Goal: Navigation & Orientation: Find specific page/section

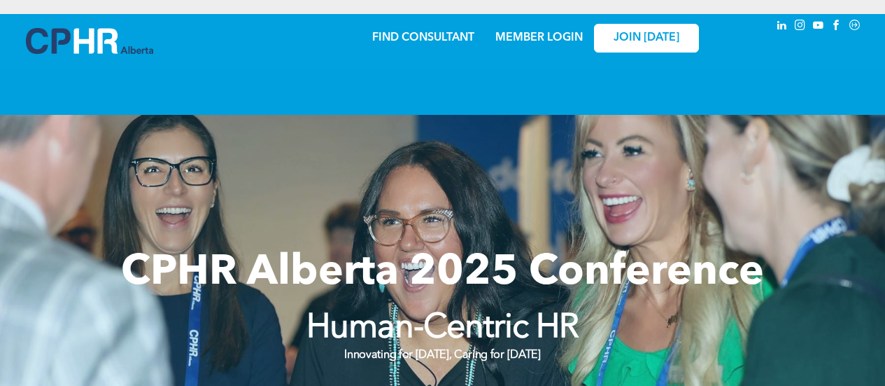
click at [427, 38] on link "FIND CONSULTANT" at bounding box center [423, 37] width 102 height 11
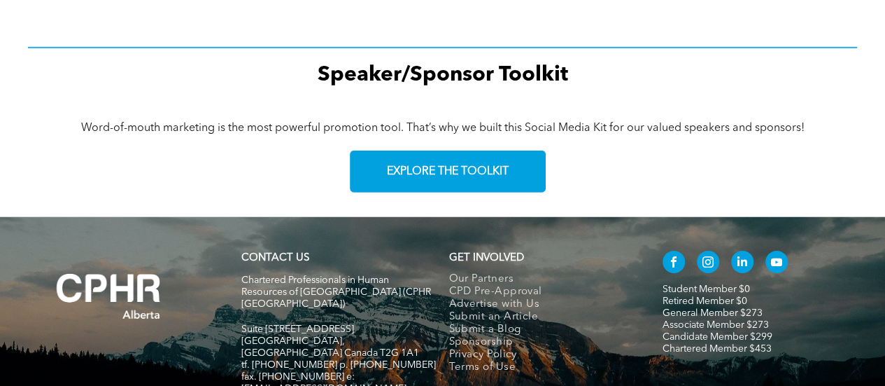
scroll to position [2100, 0]
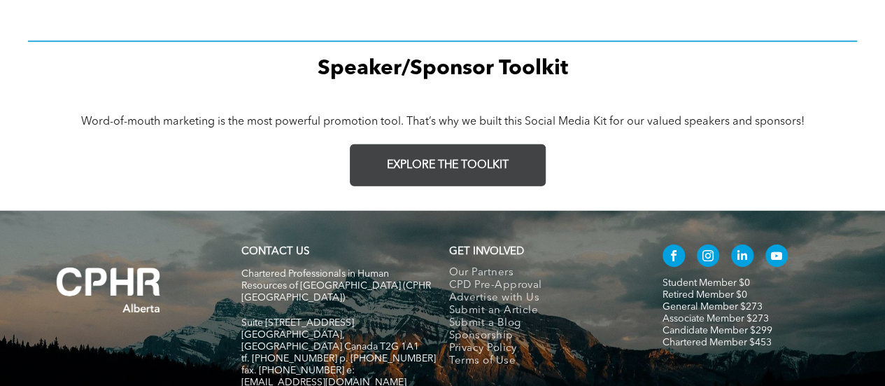
click at [470, 169] on span "EXPLORE THE TOOLKIT" at bounding box center [448, 165] width 122 height 13
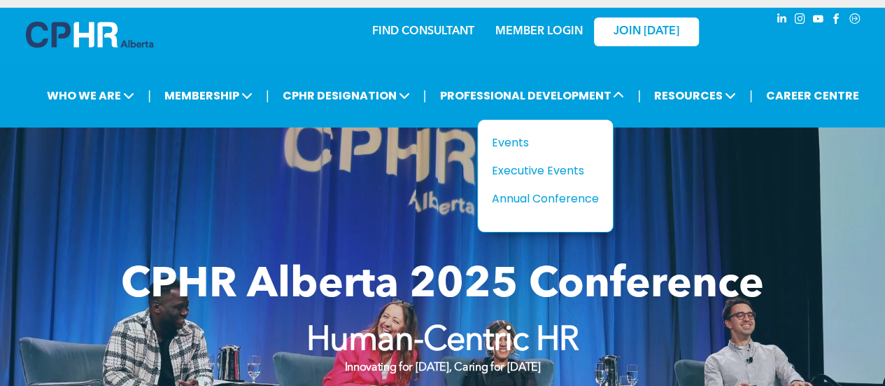
scroll to position [0, 0]
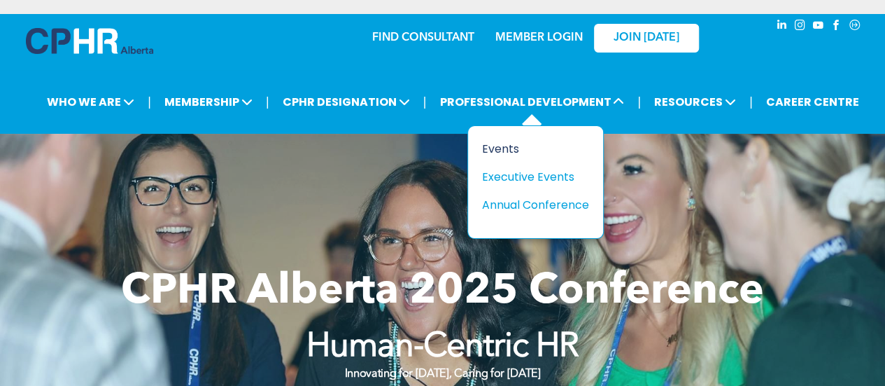
click at [512, 142] on div "Events" at bounding box center [530, 148] width 97 height 17
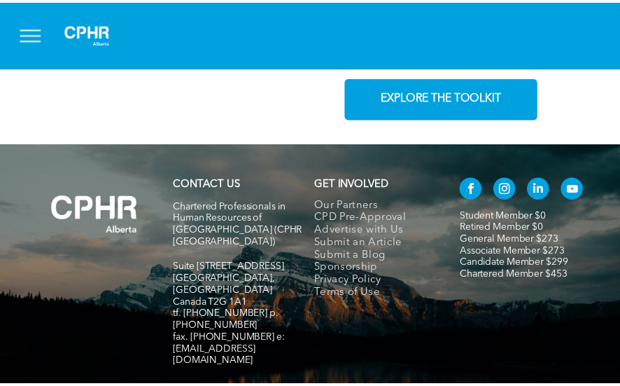
scroll to position [2287, 0]
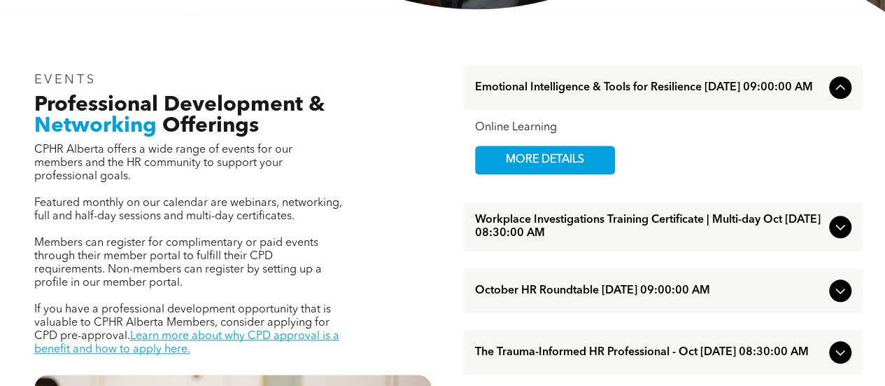
scroll to position [420, 0]
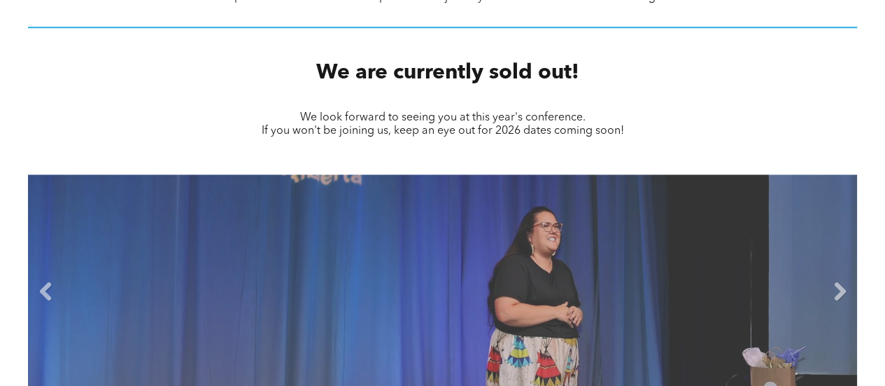
scroll to position [840, 0]
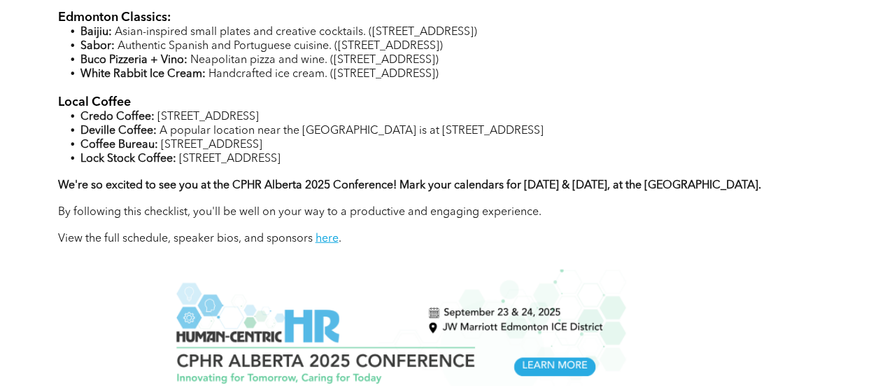
scroll to position [1540, 0]
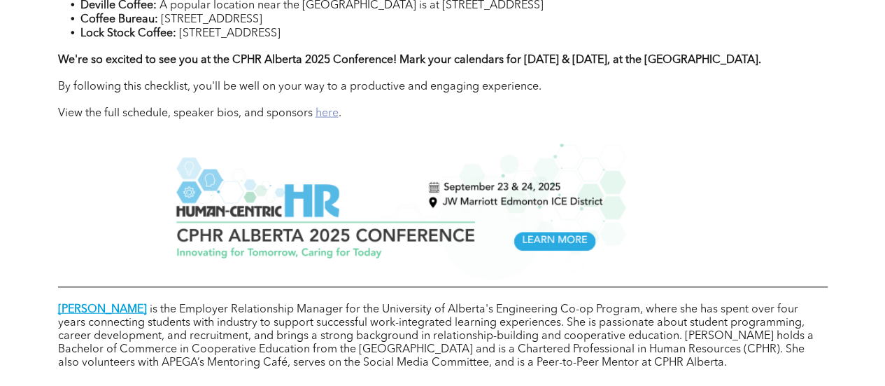
click at [325, 119] on link "here" at bounding box center [327, 113] width 23 height 11
